Goal: Find specific page/section: Find specific page/section

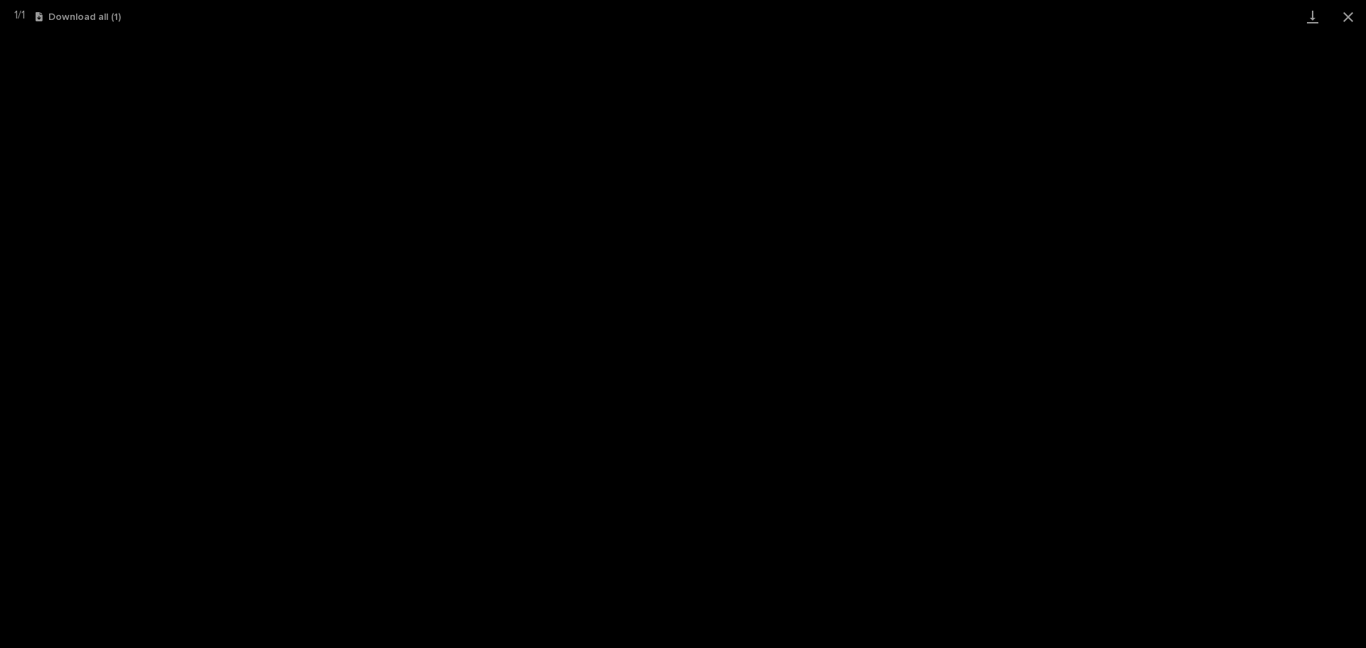
scroll to position [211, 0]
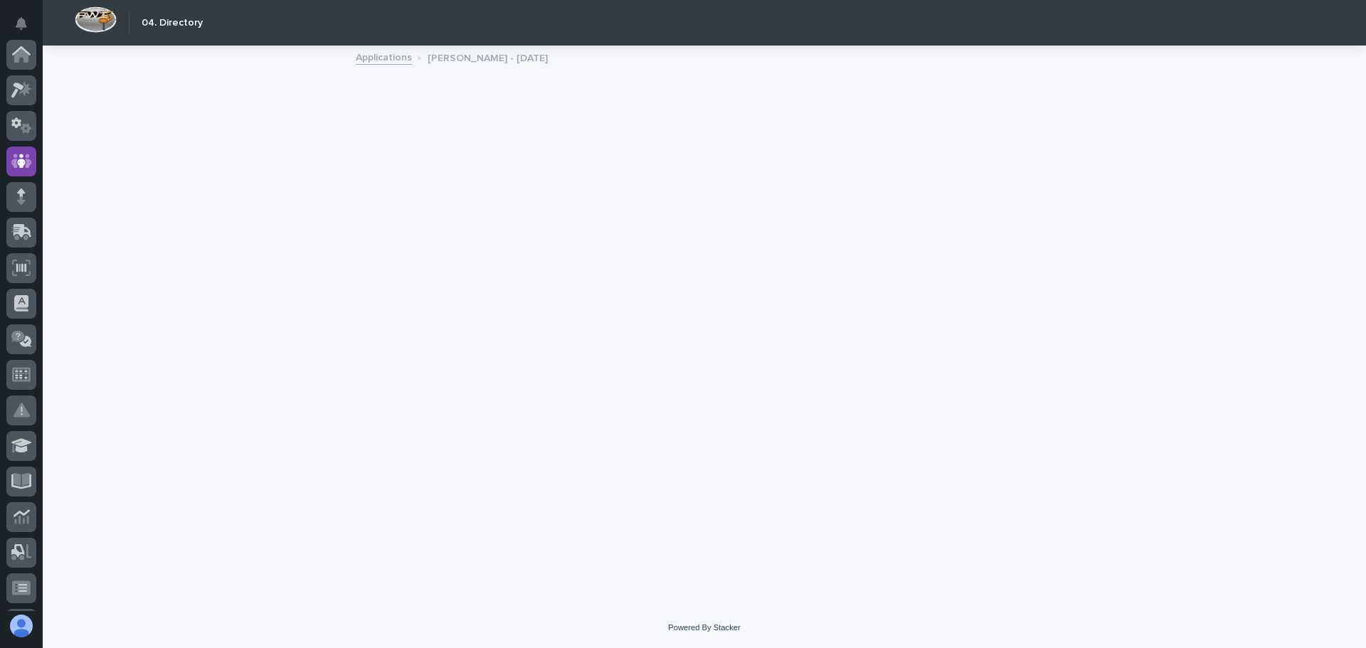
scroll to position [107, 0]
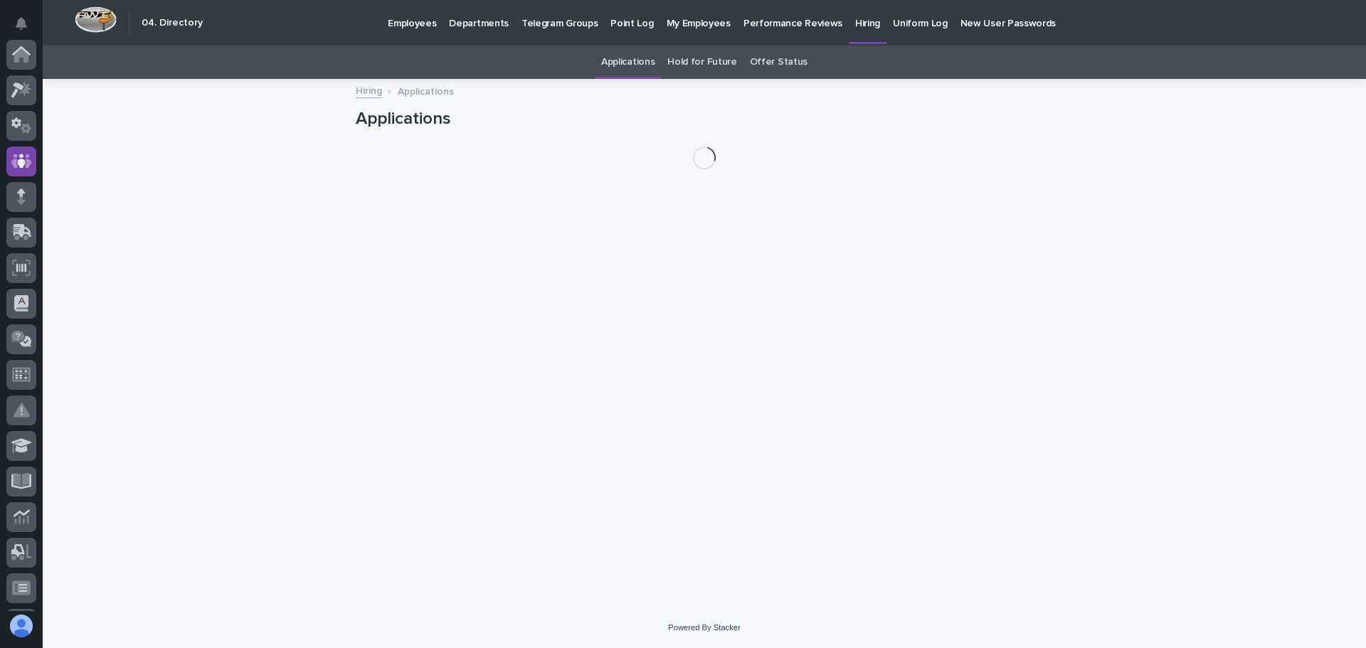
scroll to position [107, 0]
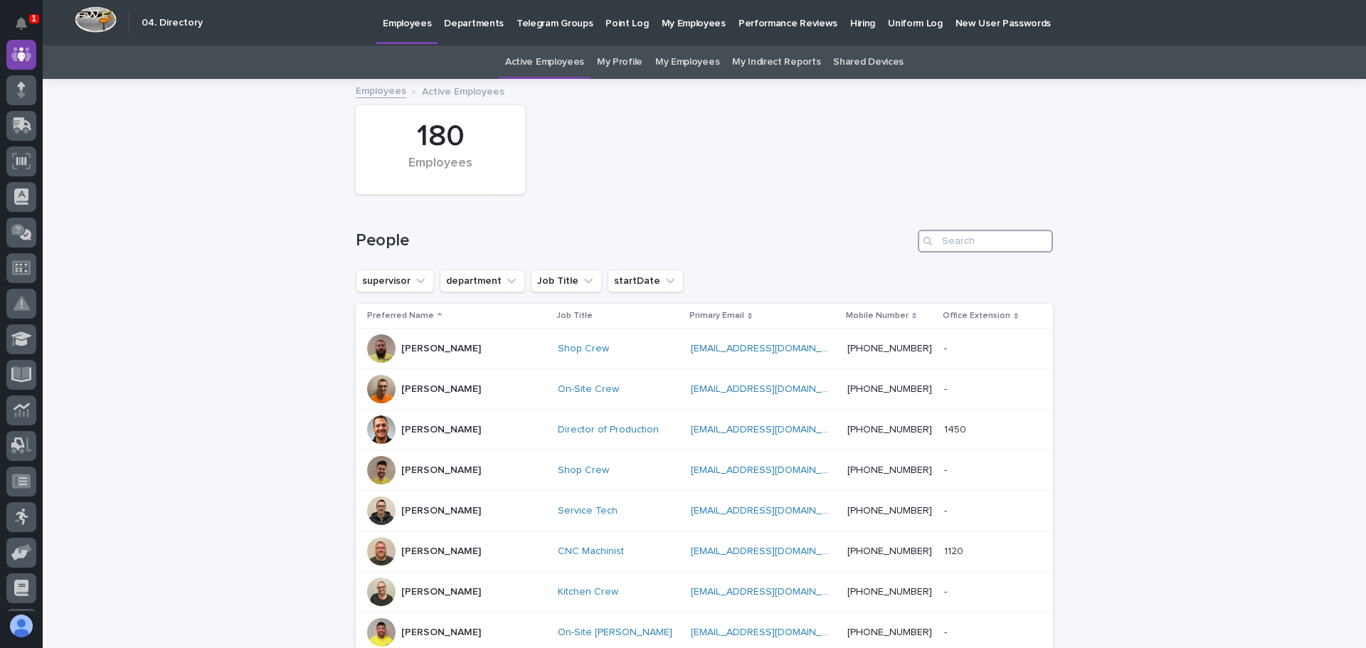
click at [943, 243] on input "Search" at bounding box center [985, 241] width 135 height 23
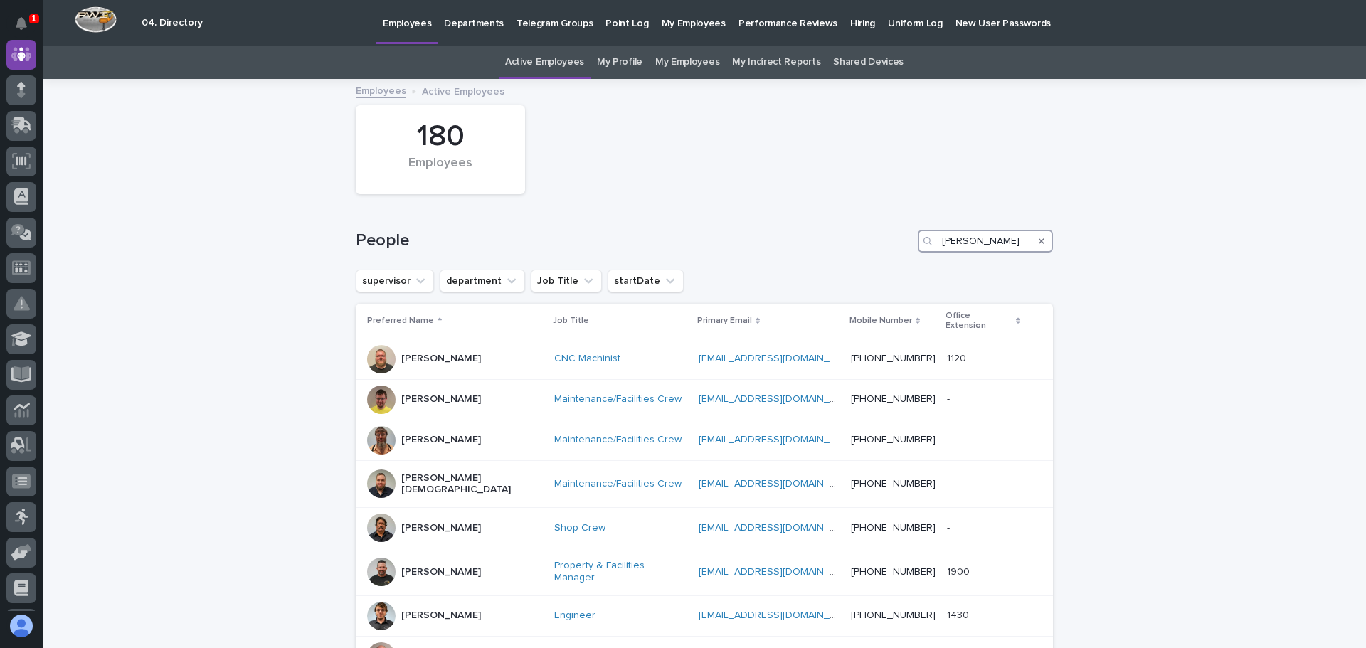
type input "jo"
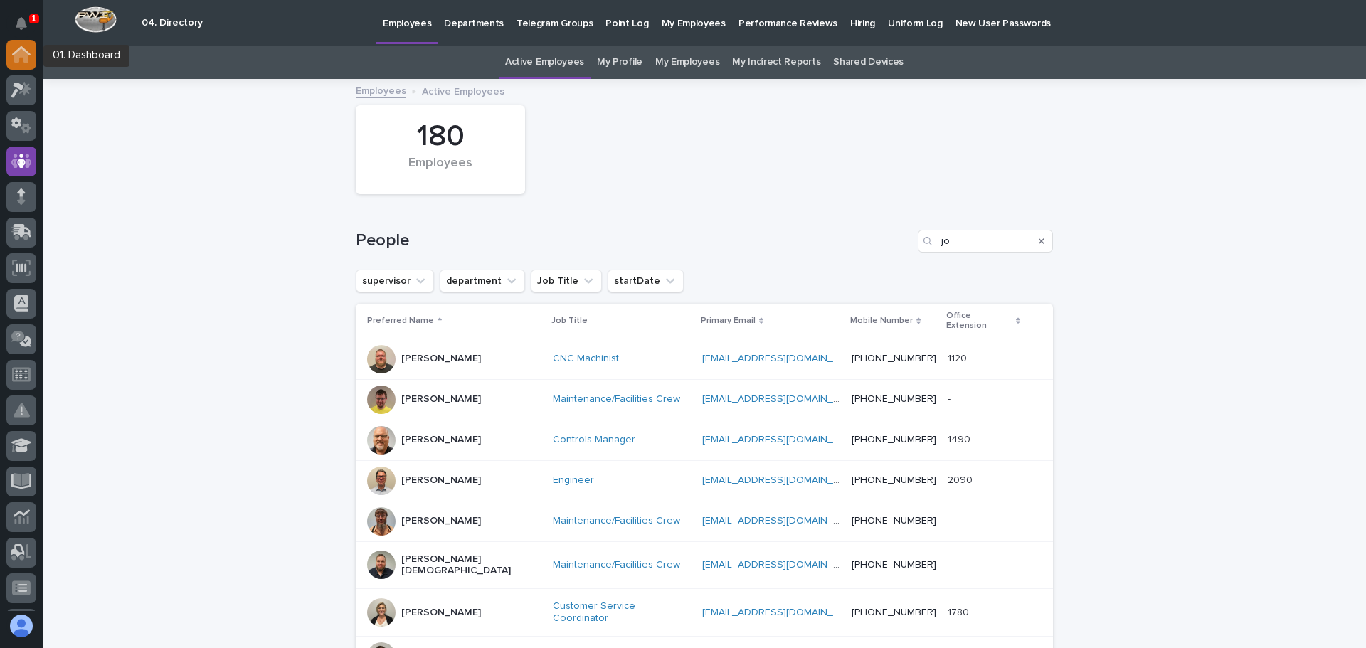
click at [25, 53] on icon at bounding box center [21, 55] width 14 height 14
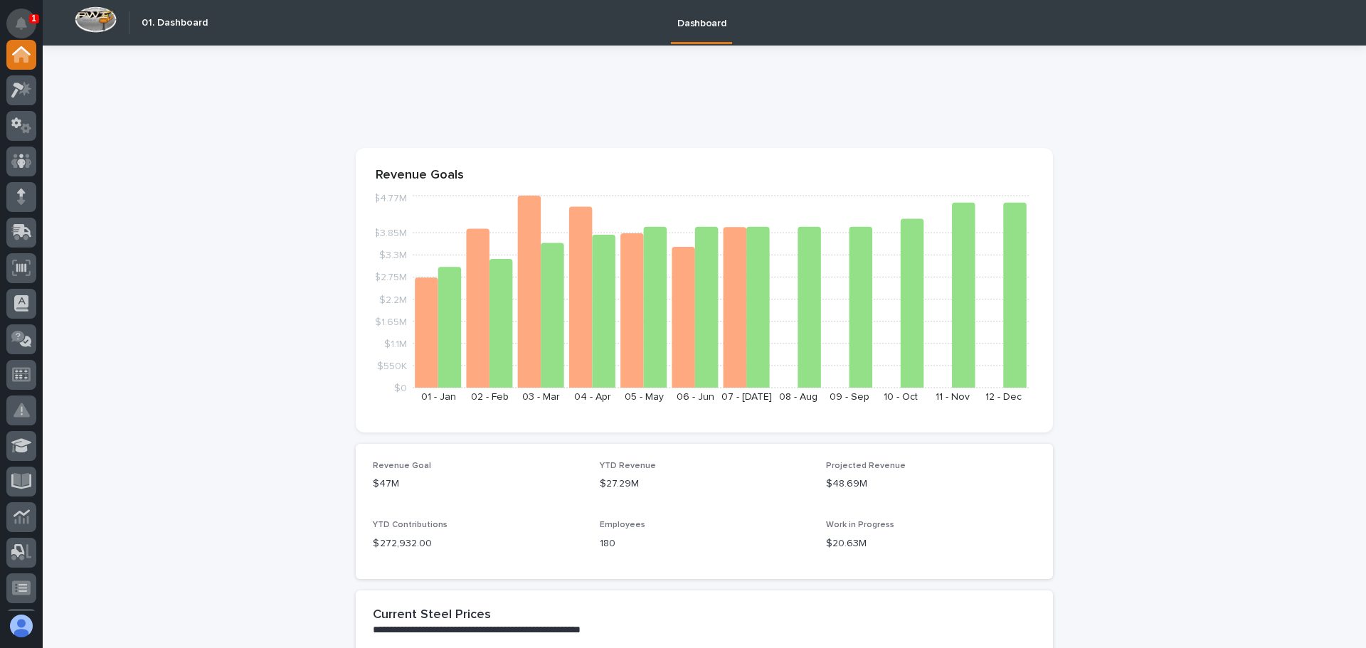
click at [27, 23] on button "Notifications" at bounding box center [21, 24] width 30 height 30
drag, startPoint x: 508, startPoint y: 123, endPoint x: 511, endPoint y: 116, distance: 7.7
click at [509, 121] on div at bounding box center [704, 102] width 697 height 57
